Goal: Task Accomplishment & Management: Manage account settings

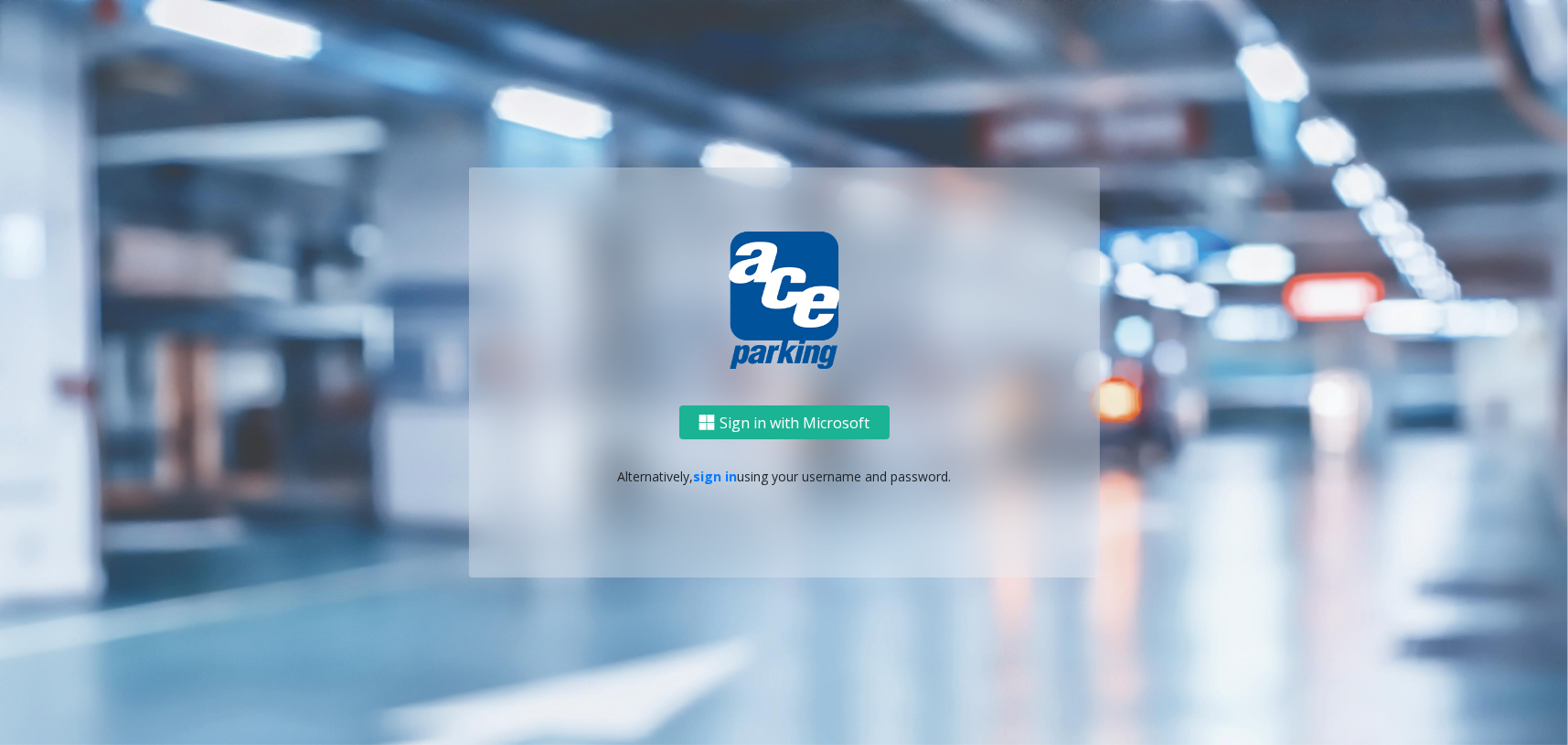
click at [710, 485] on div "Sign in with Microsoft Alternatively, sign in using your username and password." at bounding box center [784, 491] width 631 height 172
click at [714, 474] on link "sign in" at bounding box center [716, 476] width 44 height 17
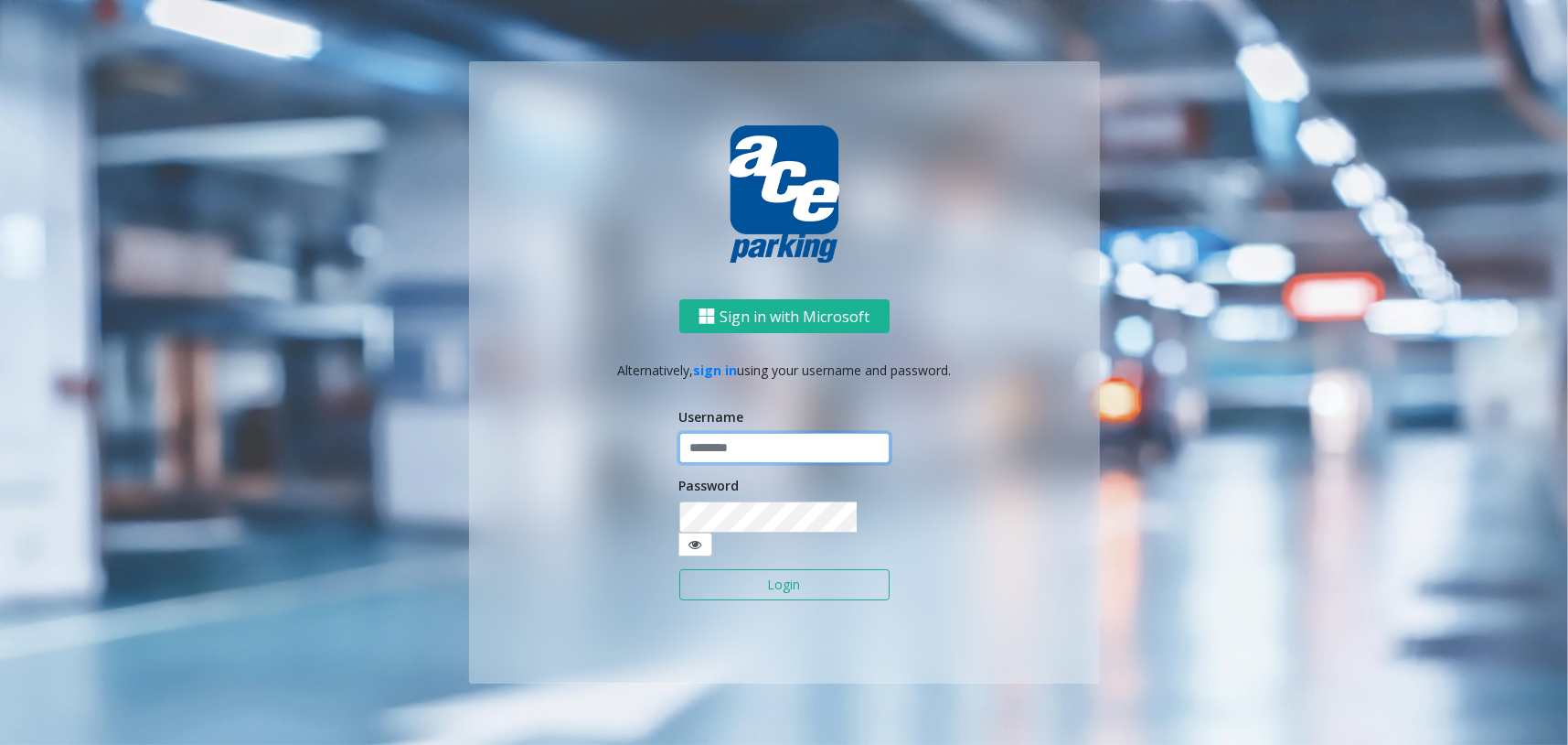
click at [721, 464] on input "text" at bounding box center [784, 448] width 210 height 31
type input "********"
click at [679, 569] on button "Login" at bounding box center [784, 584] width 210 height 31
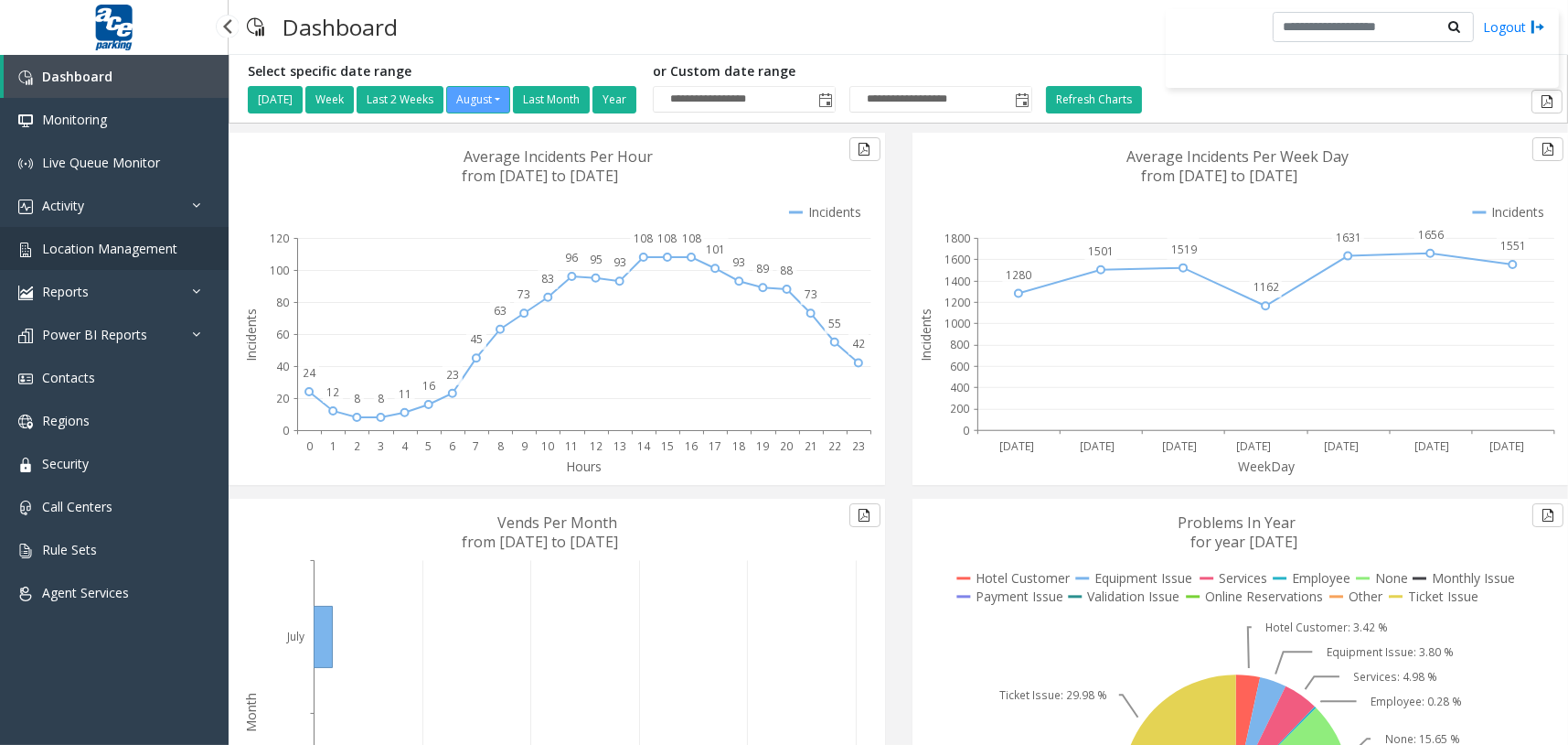
click at [183, 258] on link "Location Management" at bounding box center [114, 248] width 229 height 43
